Goal: Navigation & Orientation: Find specific page/section

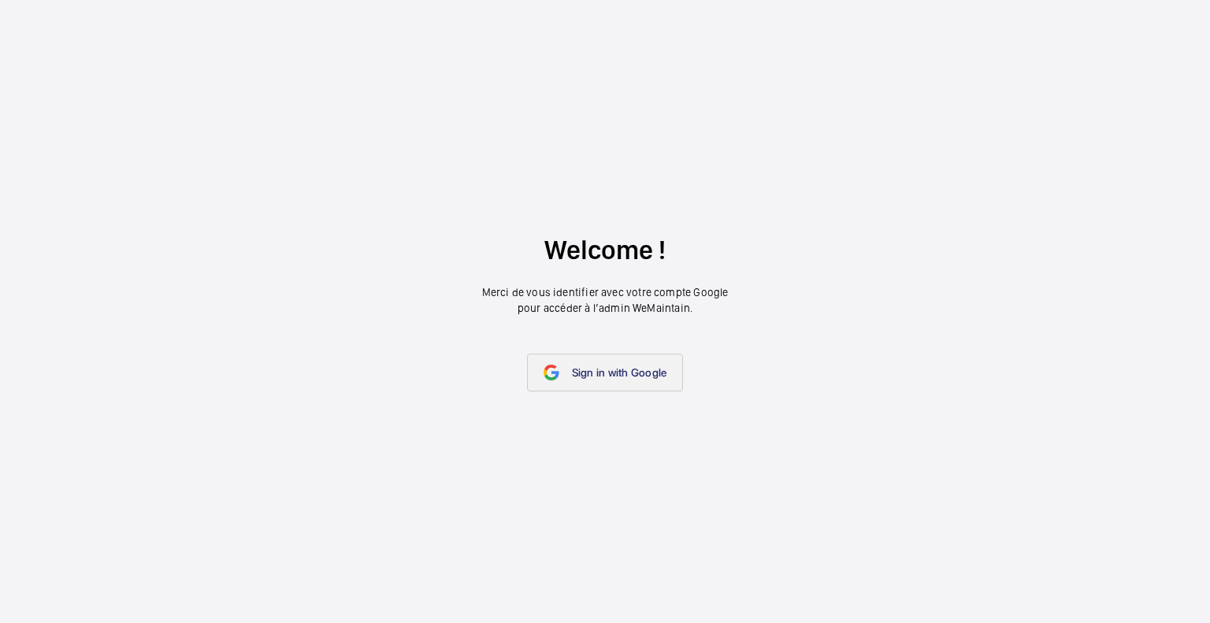
click at [627, 367] on span "Sign in with Google" at bounding box center [619, 372] width 95 height 13
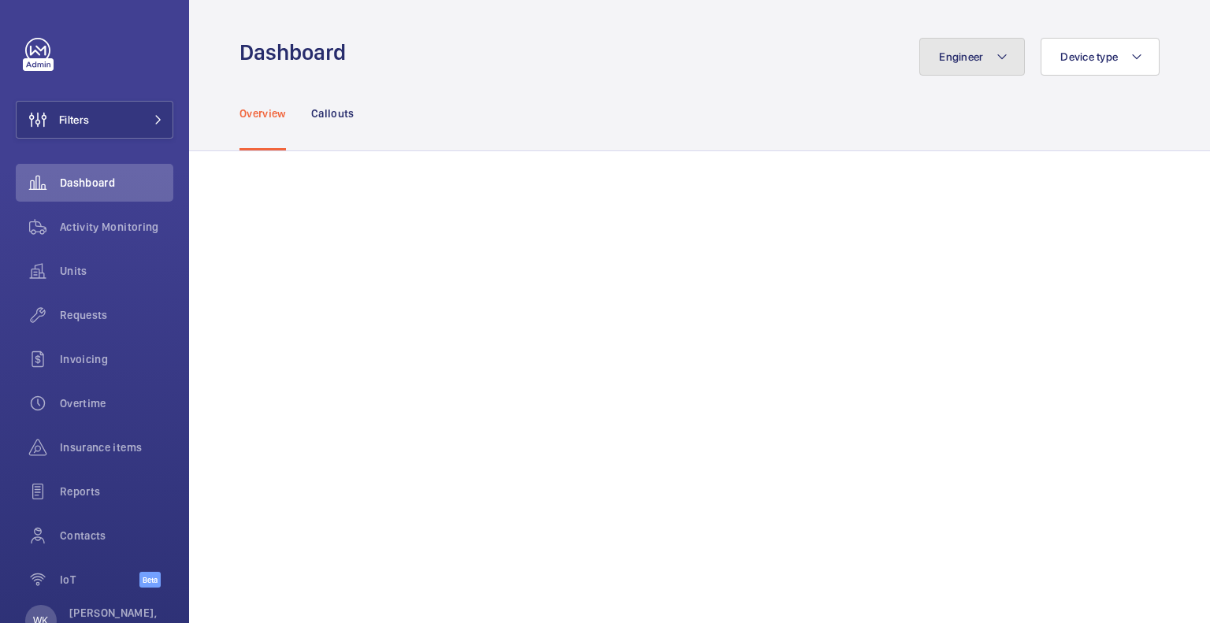
click at [996, 64] on mat-icon at bounding box center [1002, 56] width 13 height 19
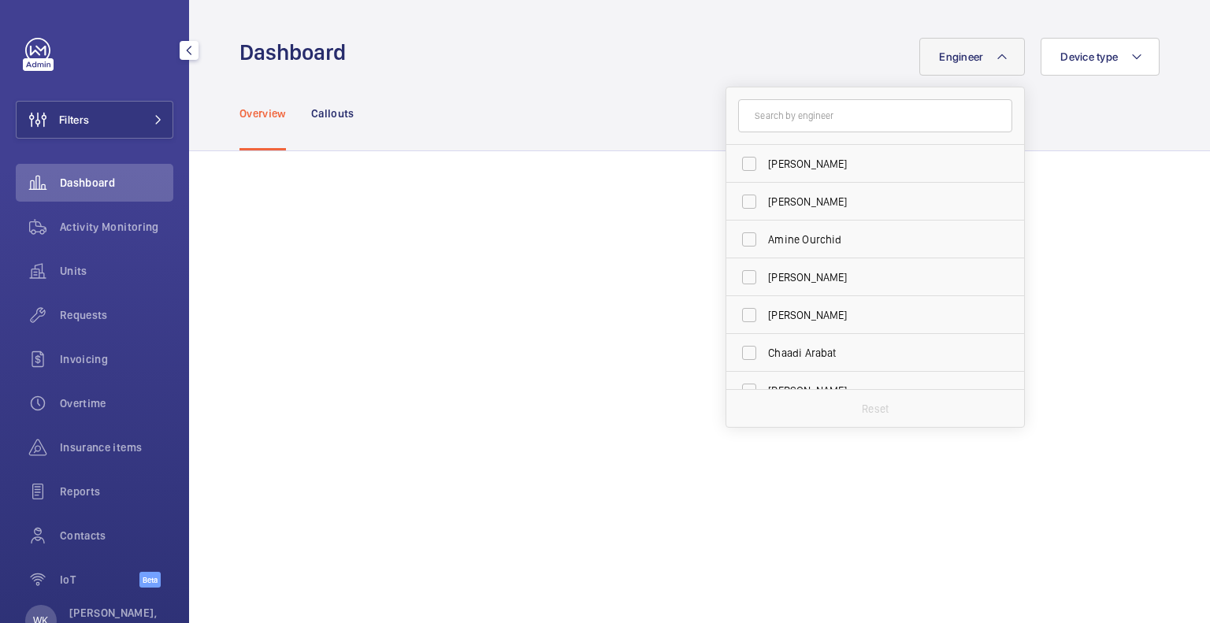
click at [128, 173] on div "Dashboard" at bounding box center [95, 183] width 158 height 38
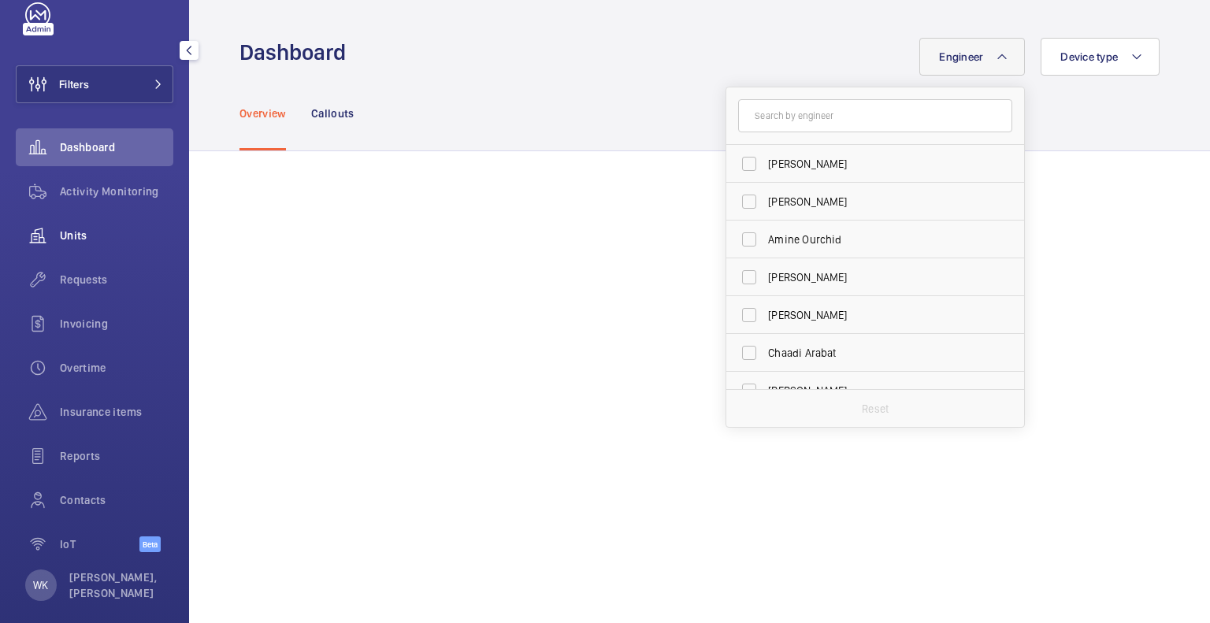
scroll to position [50, 0]
